Goal: Find specific page/section: Find specific page/section

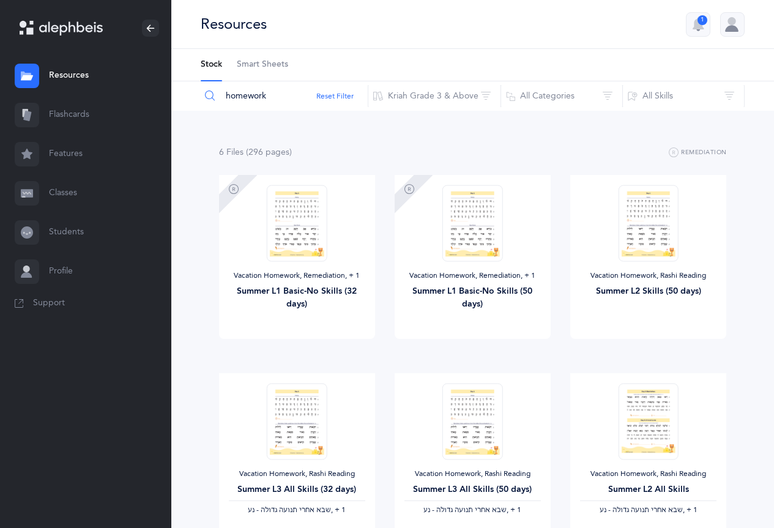
click at [266, 94] on input "homework" at bounding box center [284, 95] width 168 height 29
drag, startPoint x: 266, startPoint y: 94, endPoint x: 227, endPoint y: 84, distance: 39.6
click at [227, 84] on input "homework" at bounding box center [284, 95] width 168 height 29
type input "sefer guide"
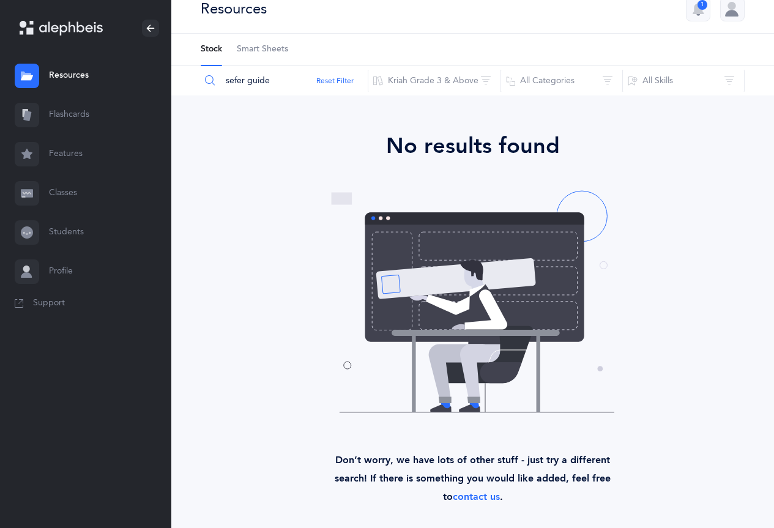
scroll to position [24, 0]
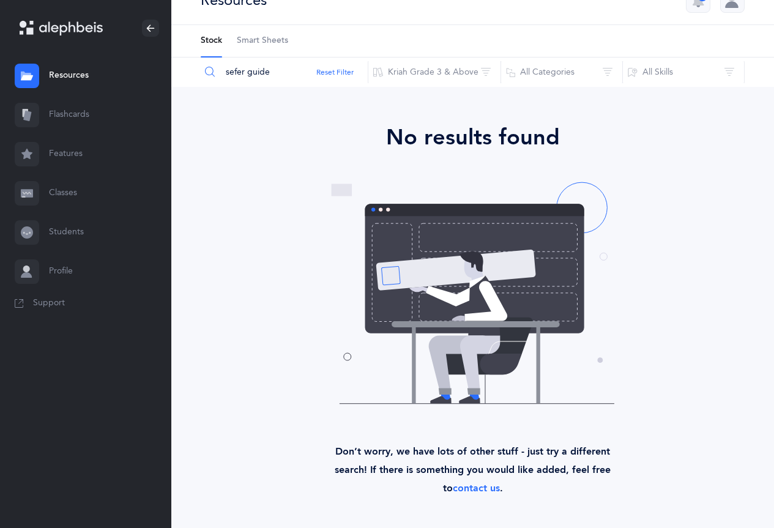
click at [68, 65] on link "Resources" at bounding box center [85, 75] width 171 height 39
drag, startPoint x: 286, startPoint y: 72, endPoint x: 218, endPoint y: 72, distance: 68.5
click at [218, 72] on input "sefer guide" at bounding box center [284, 72] width 168 height 29
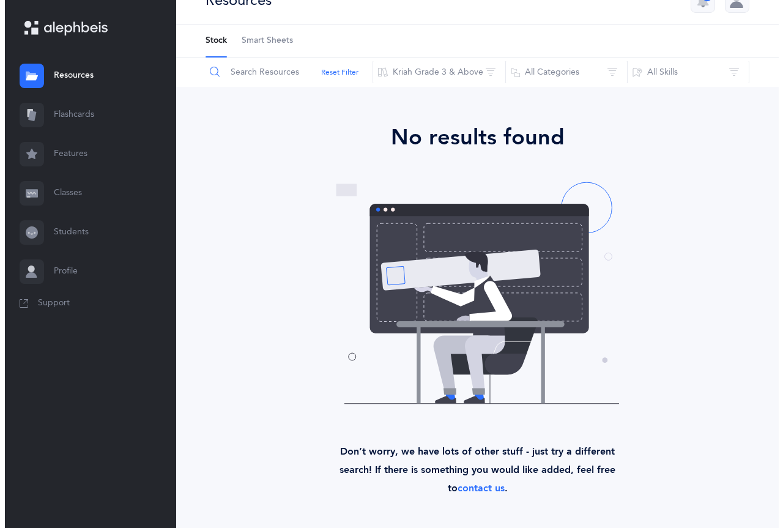
scroll to position [0, 0]
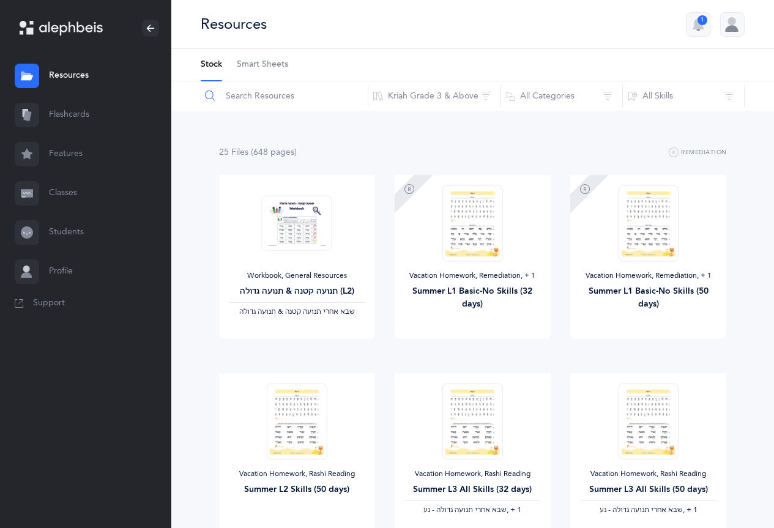
click at [267, 100] on input "text" at bounding box center [284, 95] width 168 height 29
type input "guide"
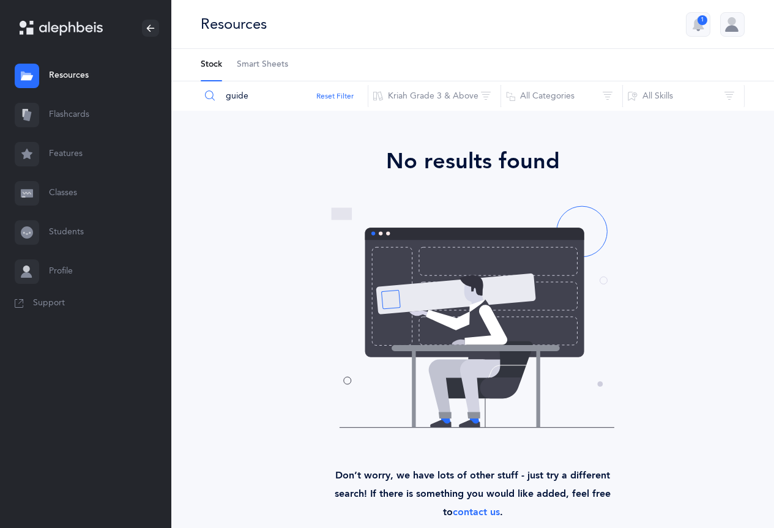
click at [75, 75] on link "Resources" at bounding box center [85, 75] width 171 height 39
click at [76, 34] on icon at bounding box center [71, 28] width 64 height 14
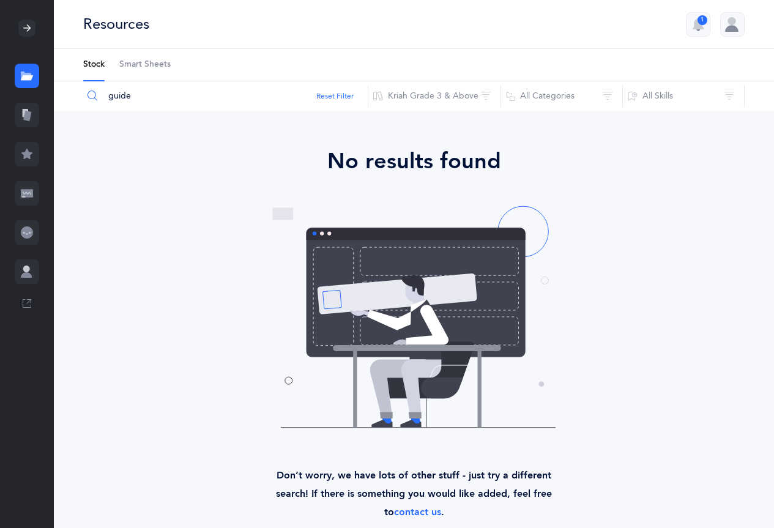
click at [26, 22] on div at bounding box center [26, 28] width 17 height 17
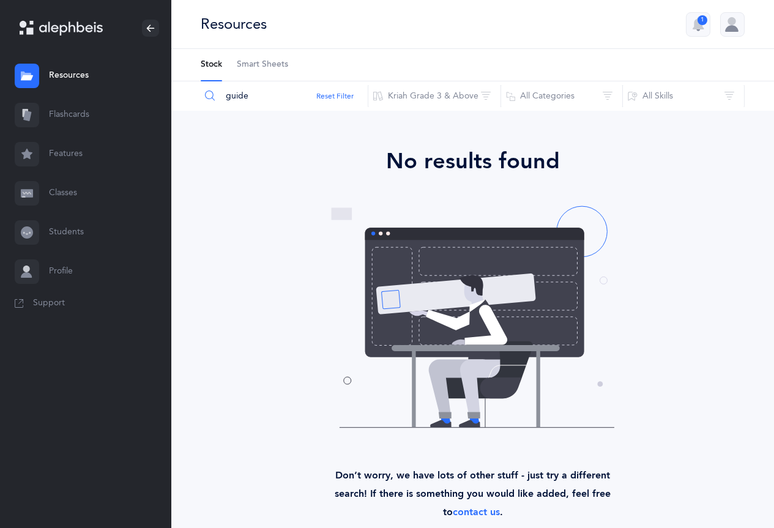
click at [38, 64] on link "Resources" at bounding box center [85, 75] width 171 height 39
drag, startPoint x: 261, startPoint y: 97, endPoint x: 206, endPoint y: 91, distance: 55.4
click at [206, 91] on div "guide" at bounding box center [284, 95] width 168 height 29
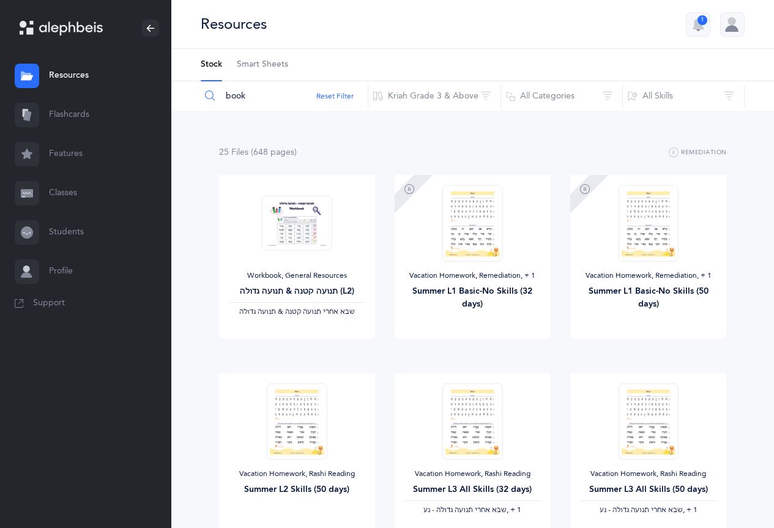
type input "book"
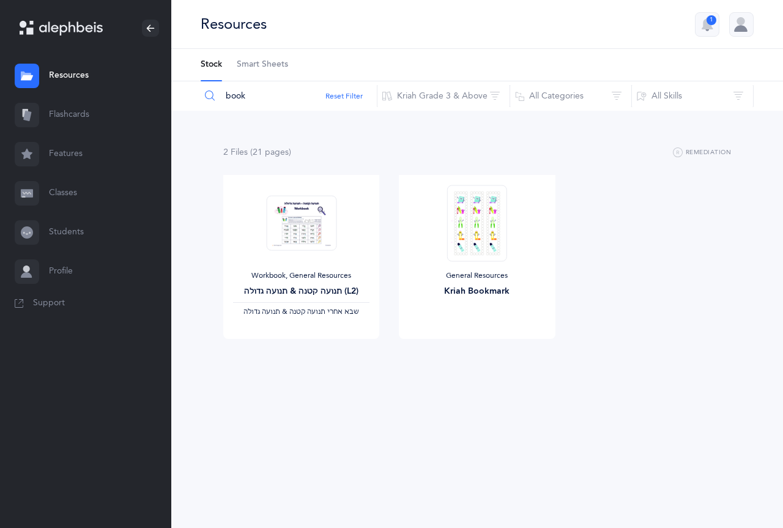
click at [51, 60] on link "Resources" at bounding box center [85, 75] width 171 height 39
click at [737, 24] on div at bounding box center [741, 24] width 24 height 24
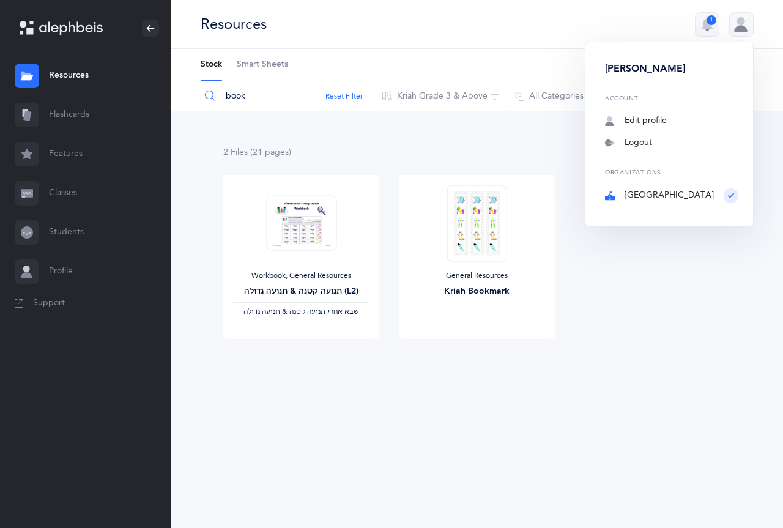
click at [691, 23] on div "1 [PERSON_NAME] Account Edit profile Notifications 1 Logout Organizations [GEOG…" at bounding box center [719, 24] width 69 height 24
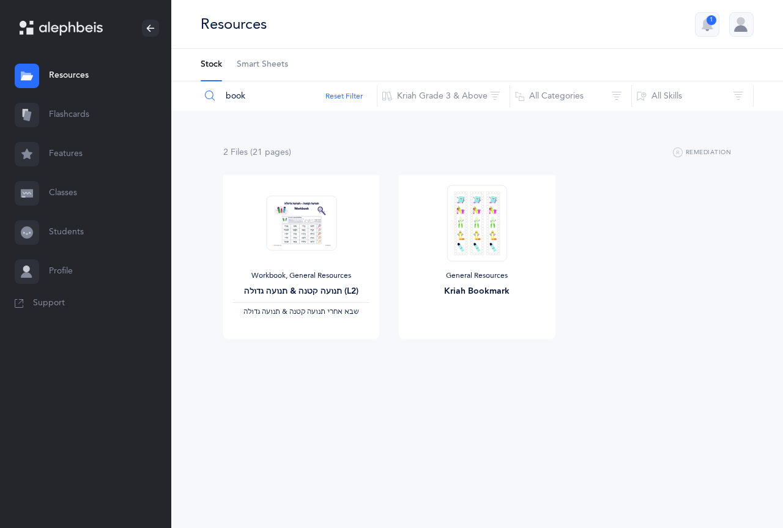
click at [712, 26] on icon "button" at bounding box center [707, 24] width 15 height 15
